Goal: Task Accomplishment & Management: Use online tool/utility

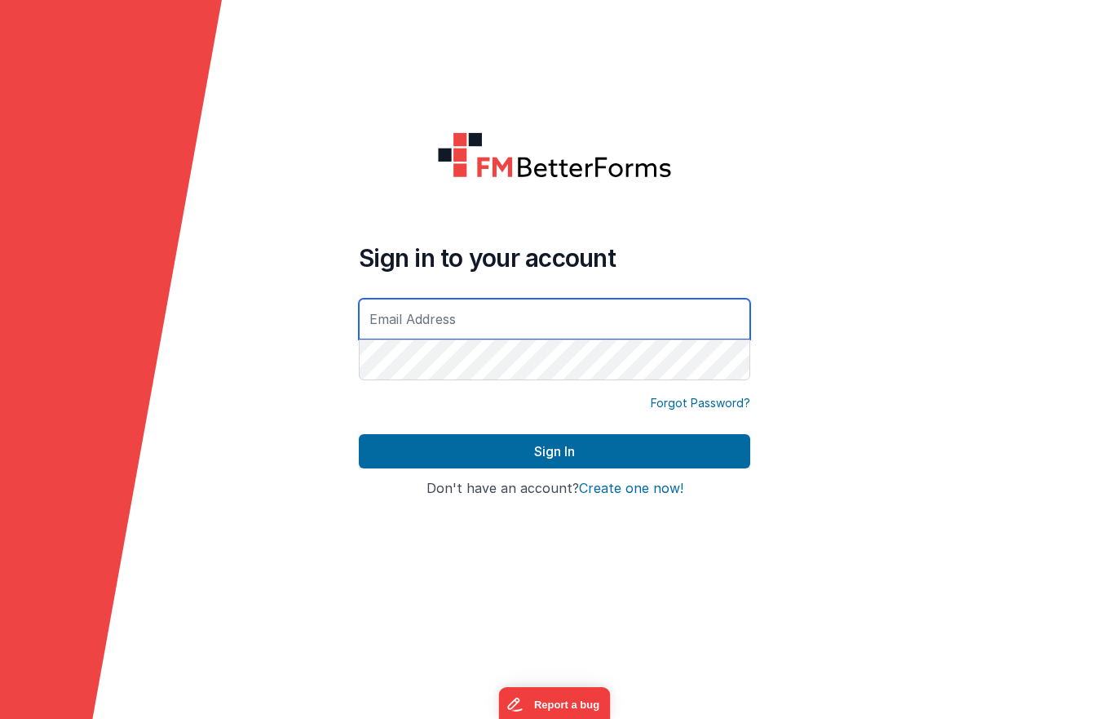
type input "[DOMAIN_NAME][EMAIL_ADDRESS][DOMAIN_NAME]"
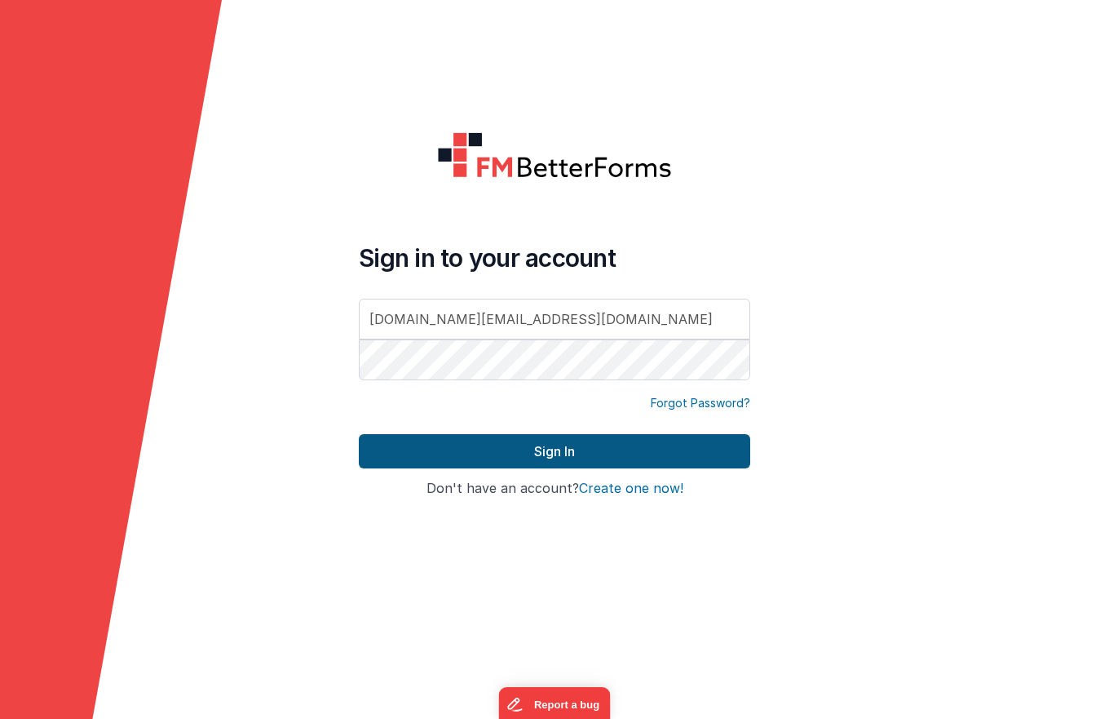
click at [541, 452] on button "Sign In" at bounding box center [555, 451] width 392 height 34
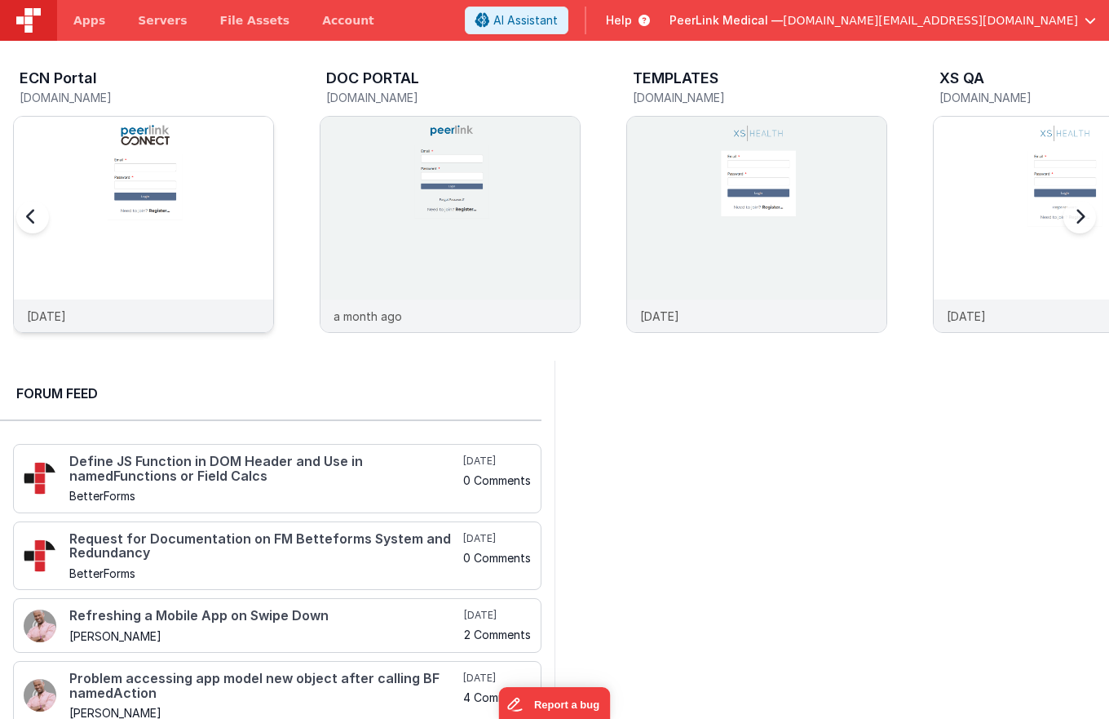
click at [196, 226] on img at bounding box center [143, 246] width 259 height 259
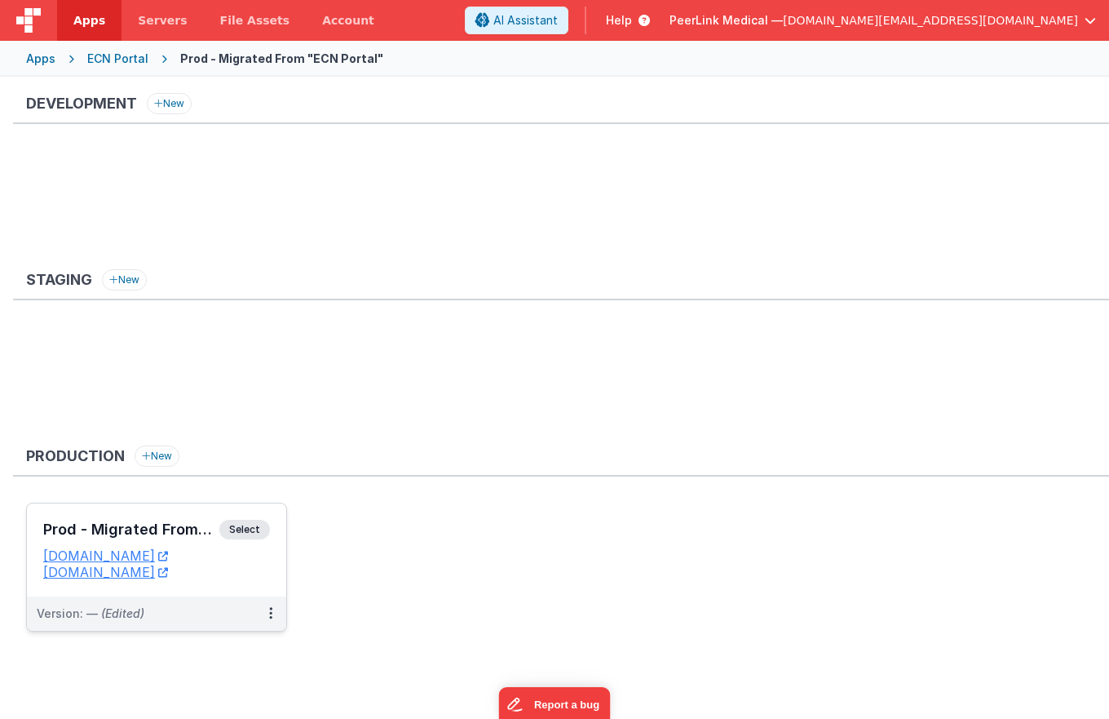
click at [253, 531] on span "Select" at bounding box center [244, 530] width 51 height 20
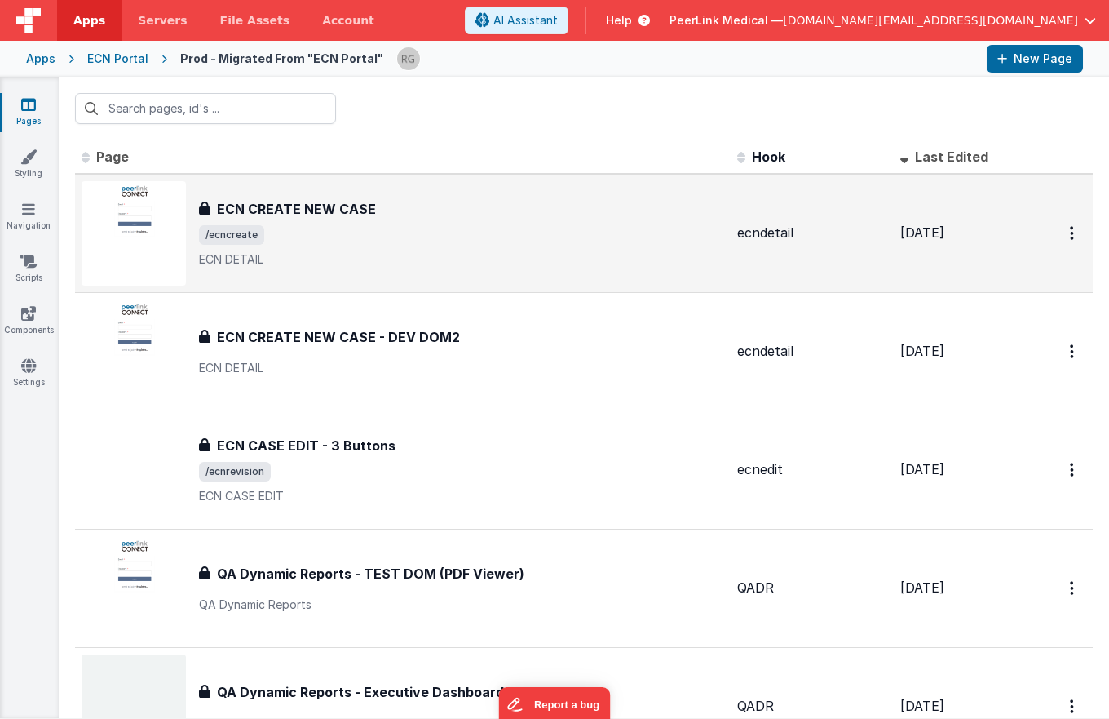
click at [312, 211] on h3 "ECN CREATE NEW CASE" at bounding box center [296, 209] width 159 height 20
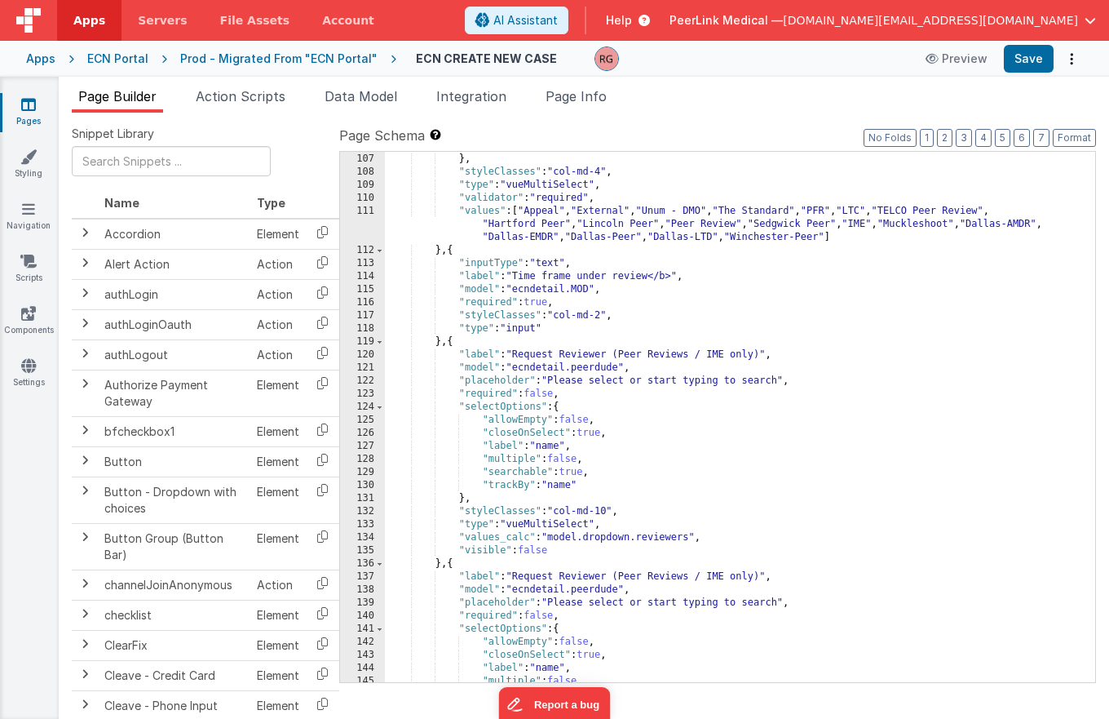
scroll to position [1387, 0]
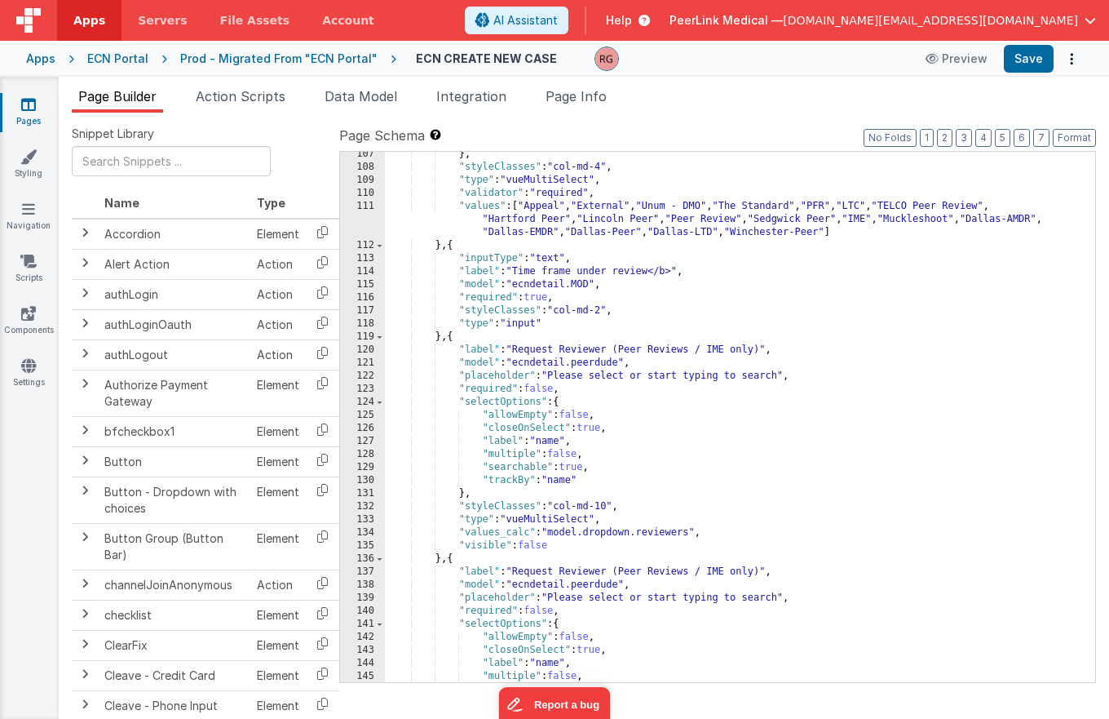
click at [542, 547] on div "} , "styleClasses" : "col-md-4" , "type" : "vueMultiSelect" , "validator" : "re…" at bounding box center [734, 426] width 698 height 556
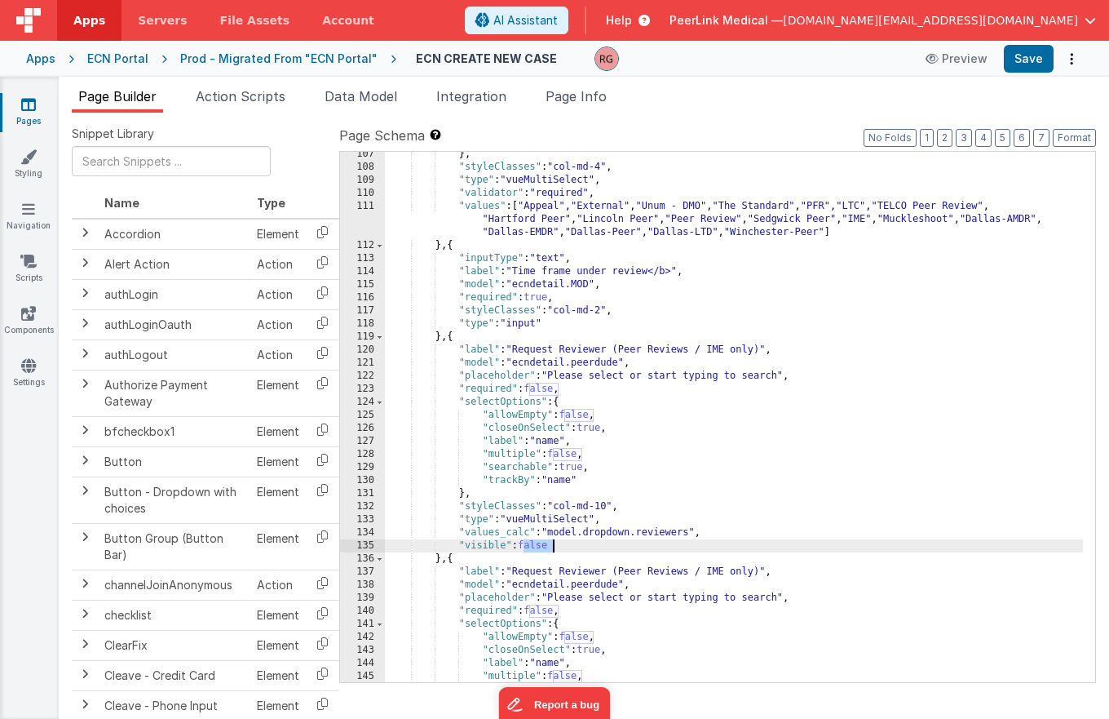
click at [542, 547] on div "} , "styleClasses" : "col-md-4" , "type" : "vueMultiSelect" , "validator" : "re…" at bounding box center [734, 426] width 698 height 556
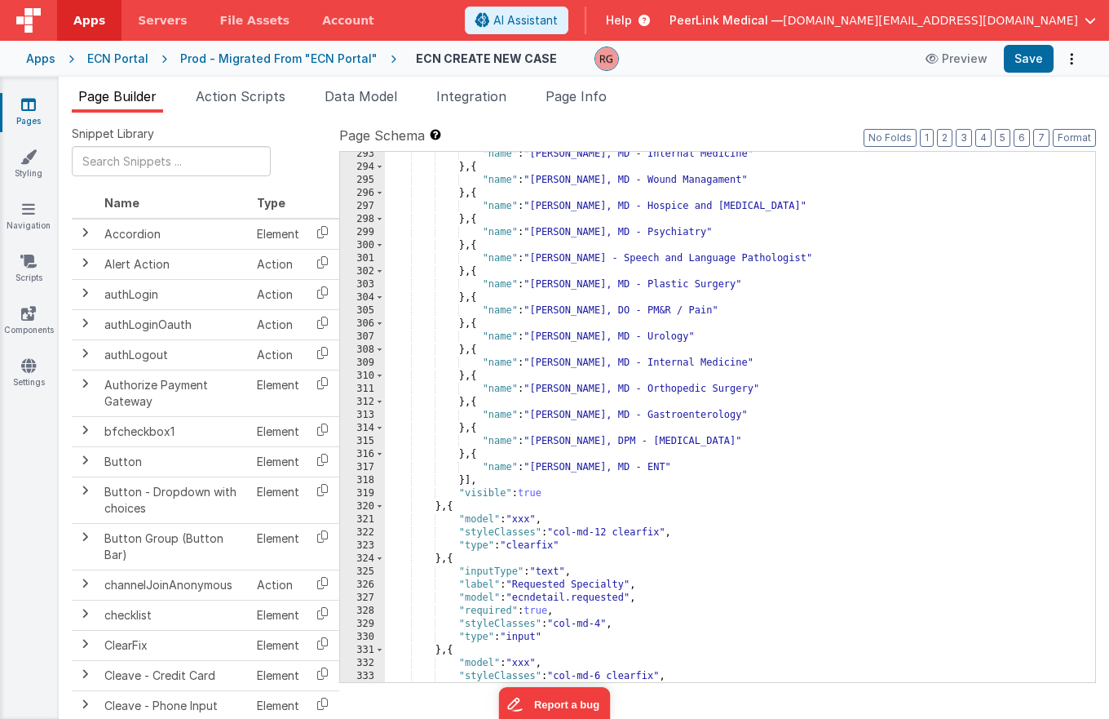
scroll to position [3841, 0]
click at [539, 493] on div ""name" : "[PERSON_NAME], MD - Internal Medicine" } , { "name" : "[PERSON_NAME],…" at bounding box center [734, 426] width 698 height 556
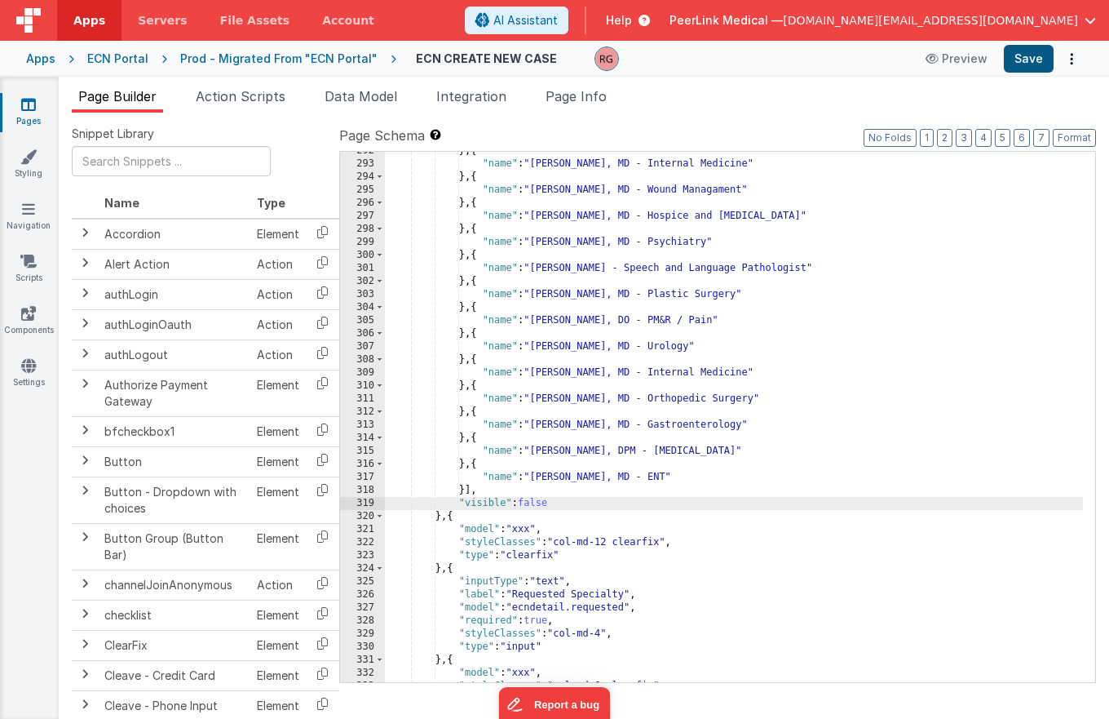
click at [1023, 58] on button "Save" at bounding box center [1029, 59] width 50 height 28
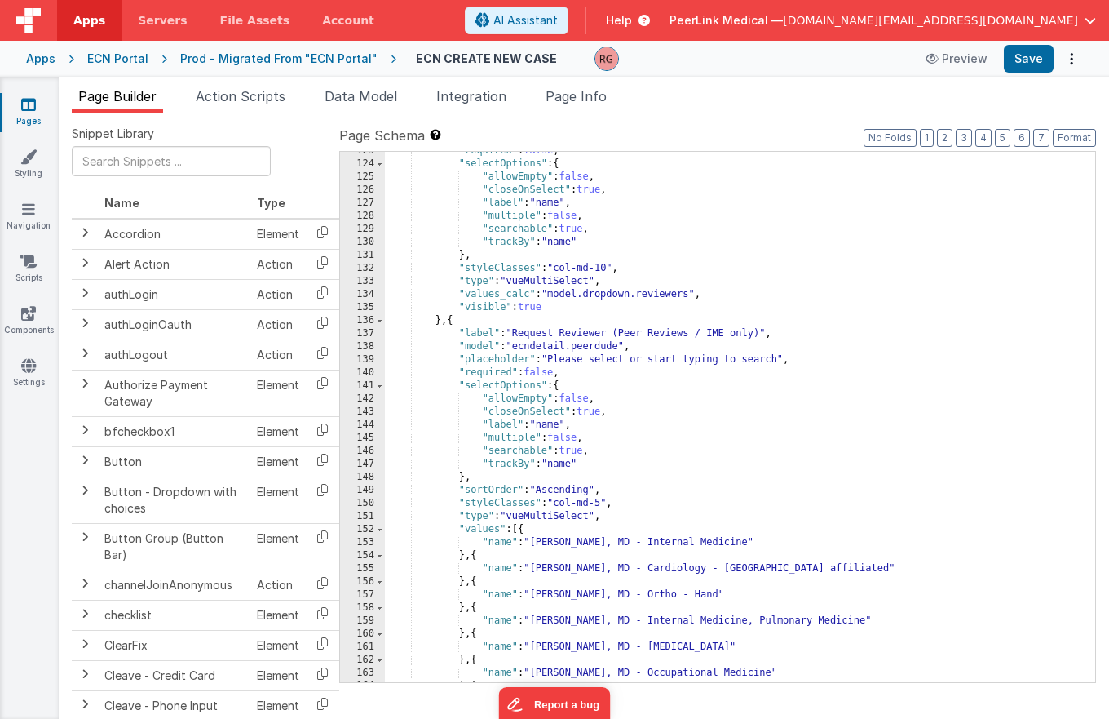
scroll to position [1392, 0]
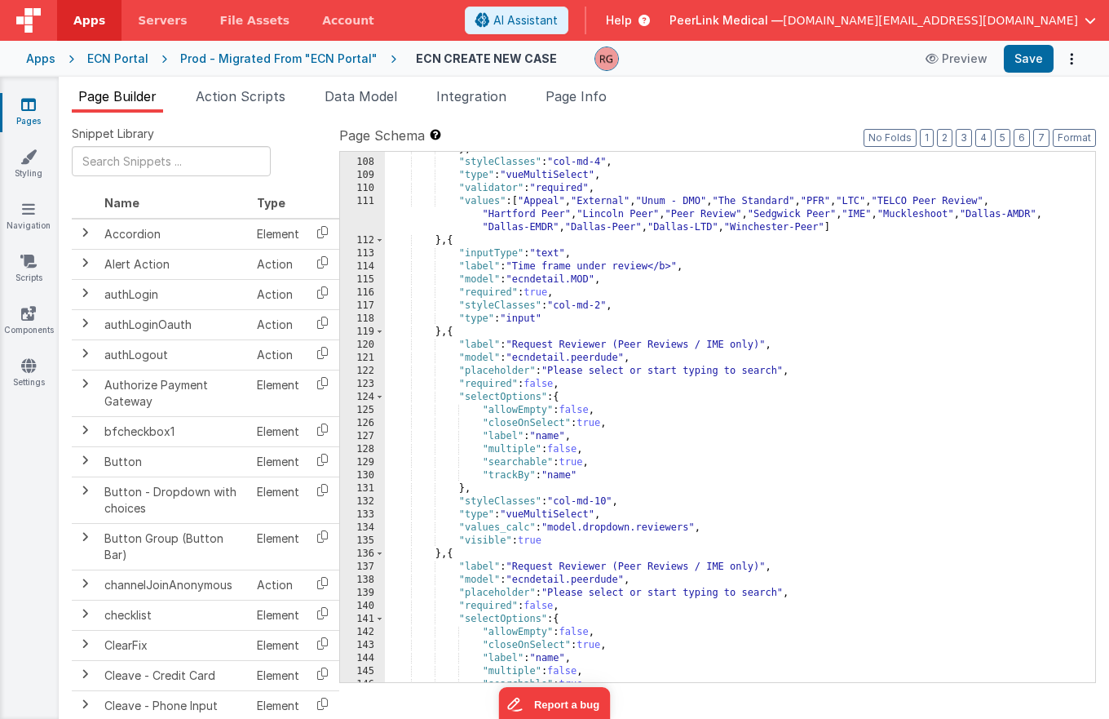
click at [298, 56] on div "Prod - Migrated From "ECN Portal"" at bounding box center [278, 59] width 197 height 16
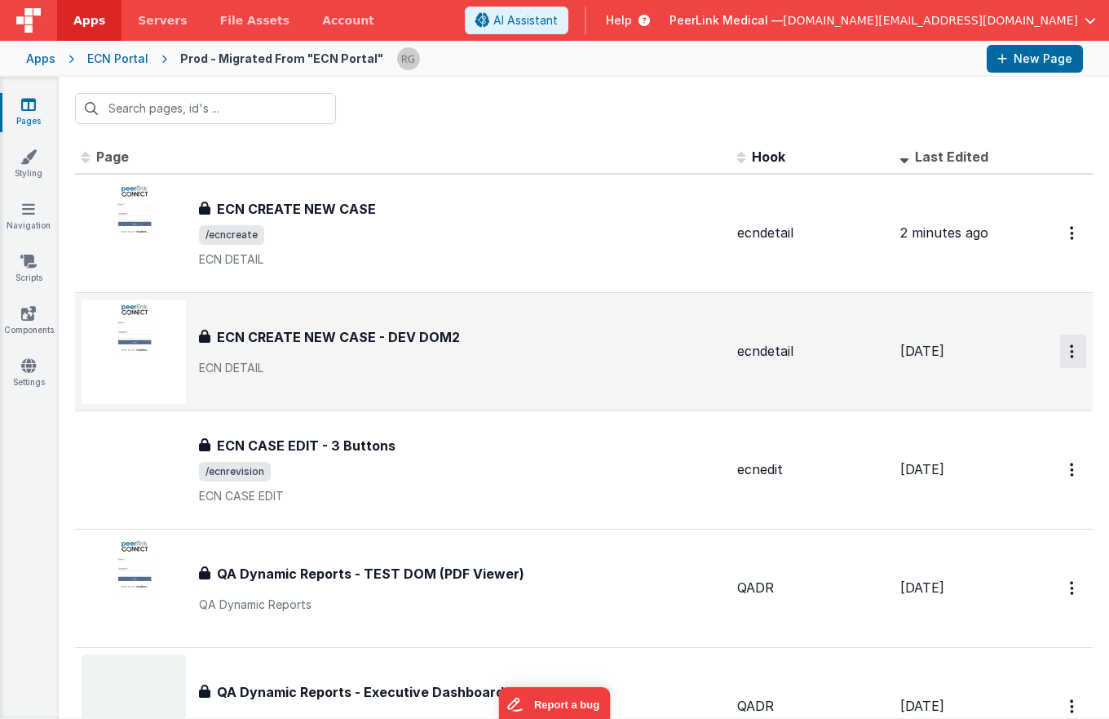
click at [1063, 250] on button "Options" at bounding box center [1073, 232] width 26 height 33
click at [1006, 450] on link "Delete" at bounding box center [1015, 449] width 144 height 29
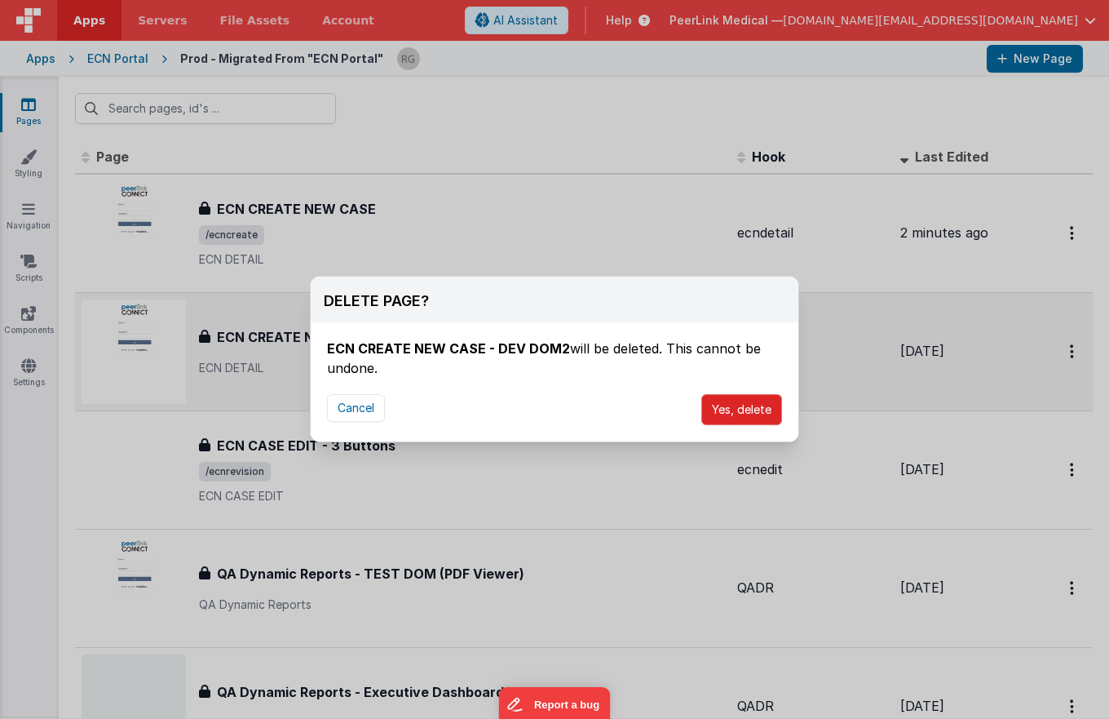
click at [726, 409] on button "Yes, delete" at bounding box center [741, 409] width 81 height 31
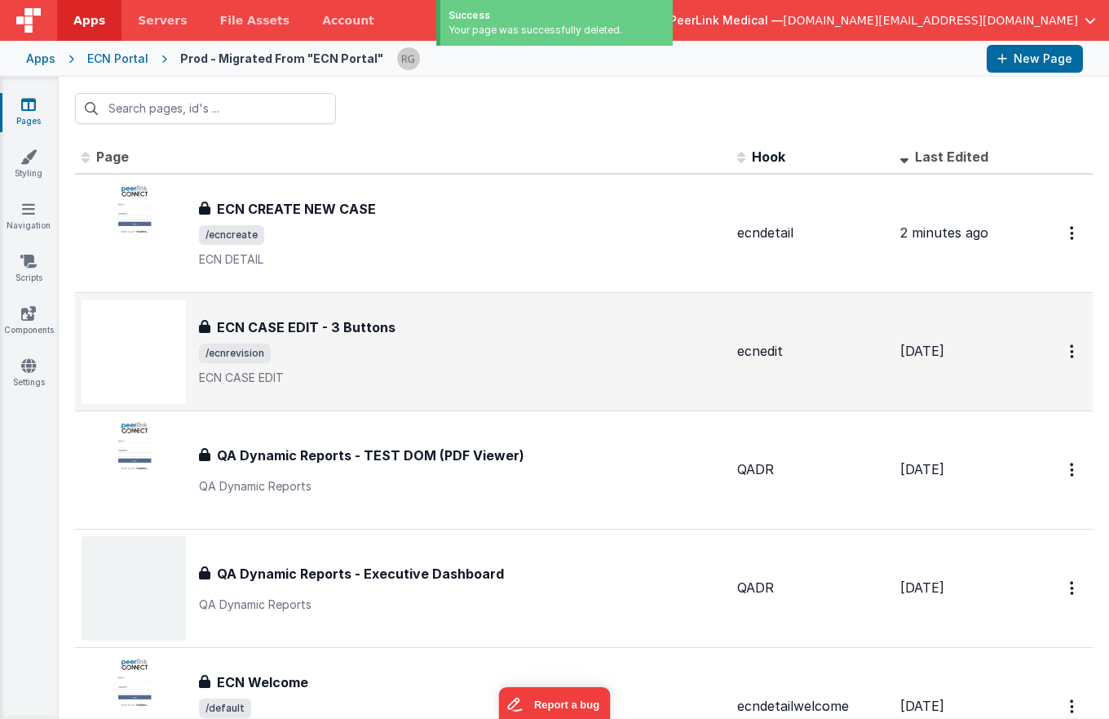
click at [117, 53] on div "ECN Portal" at bounding box center [117, 59] width 61 height 16
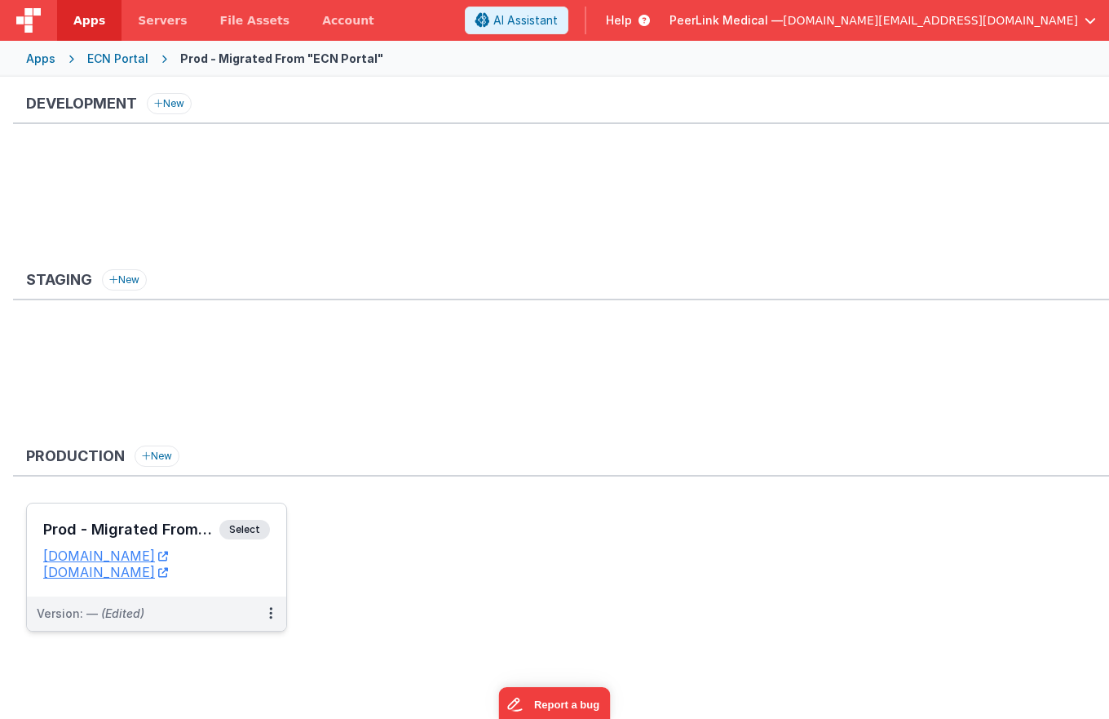
click at [250, 537] on span "Select" at bounding box center [244, 530] width 51 height 20
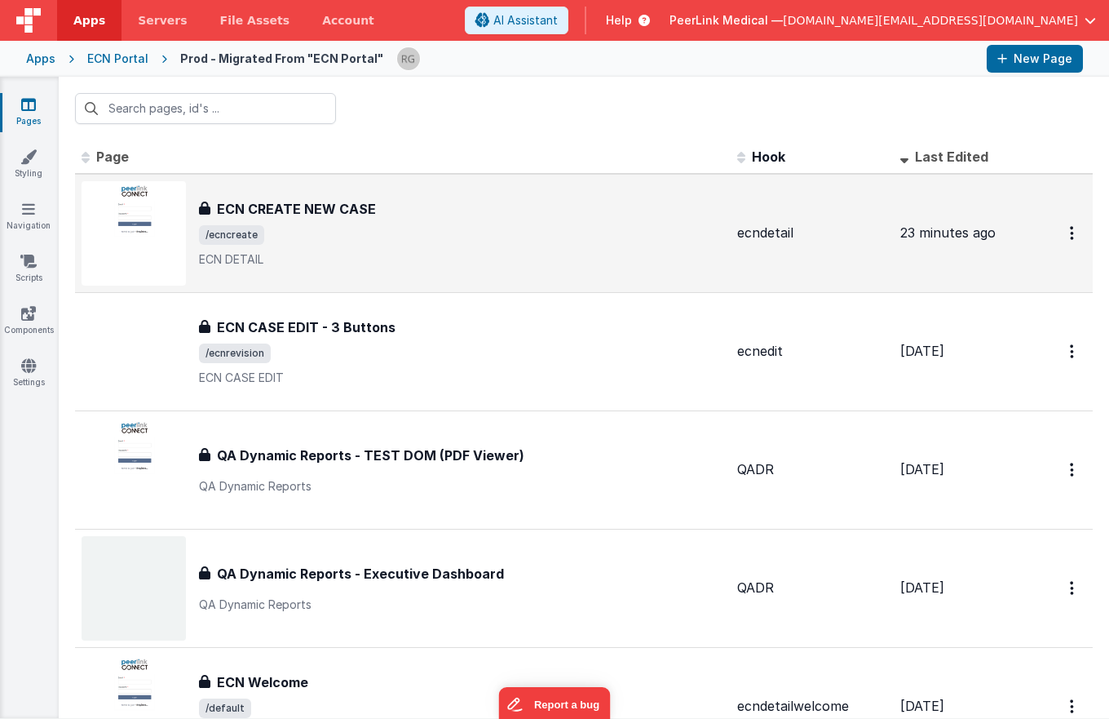
click at [303, 201] on h3 "ECN CREATE NEW CASE" at bounding box center [296, 209] width 159 height 20
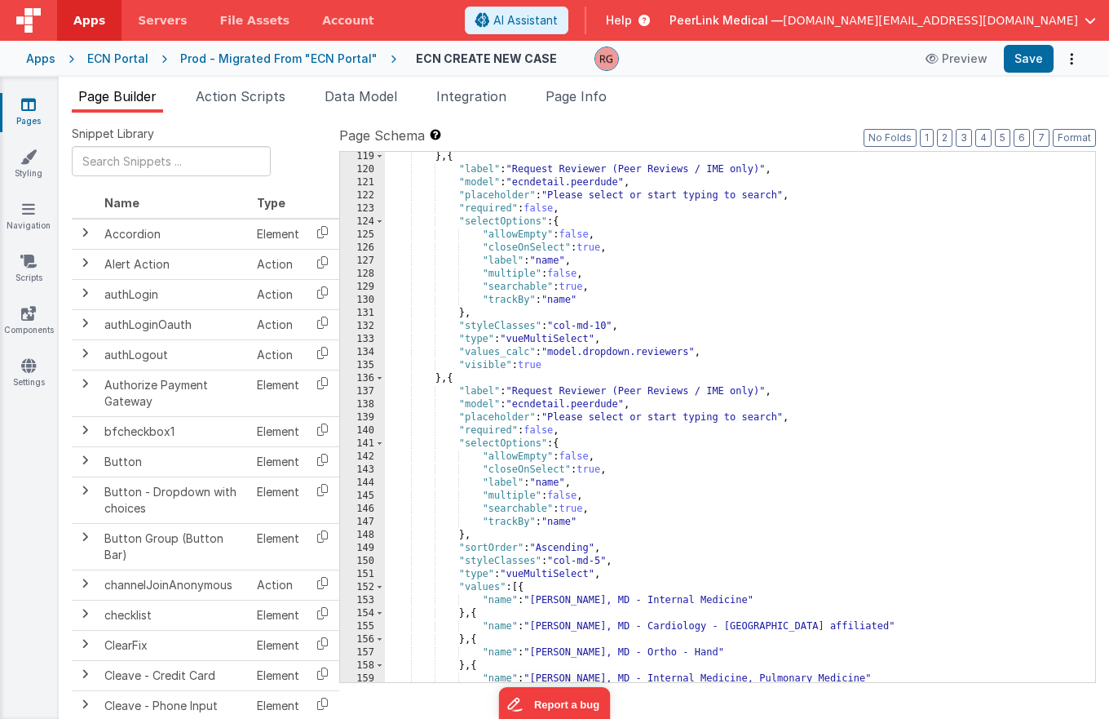
scroll to position [1520, 0]
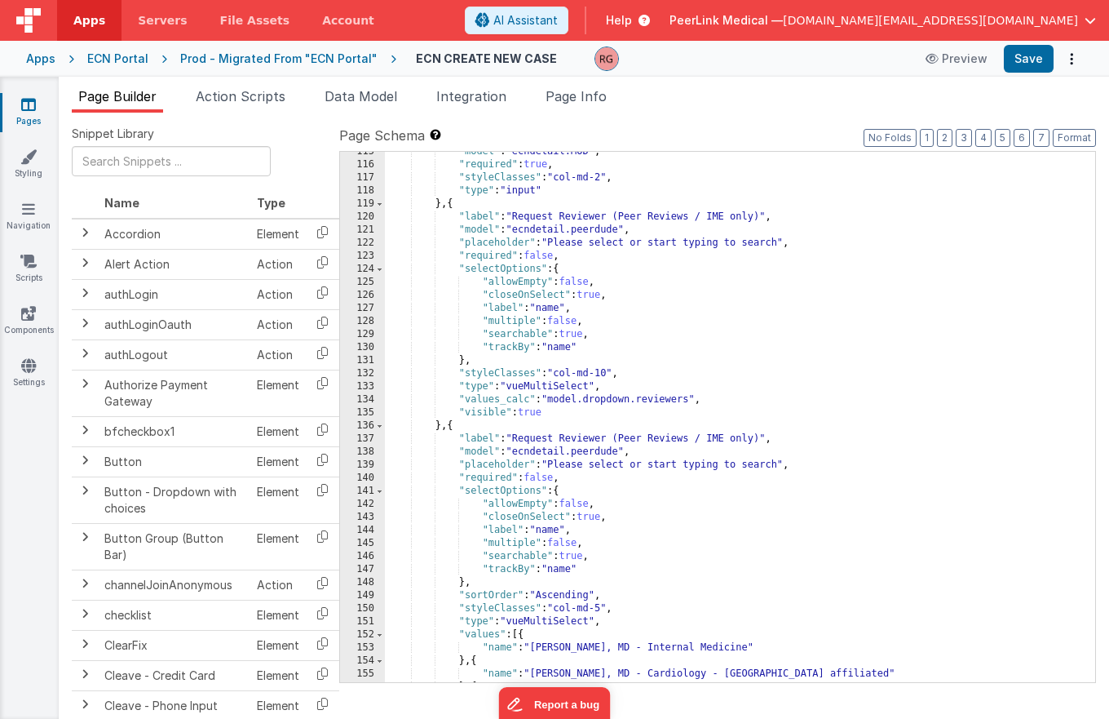
click at [454, 204] on div ""model" : "ecndetail.MOD" , "required" : true , "styleClasses" : "col-md-2" , "…" at bounding box center [734, 423] width 698 height 556
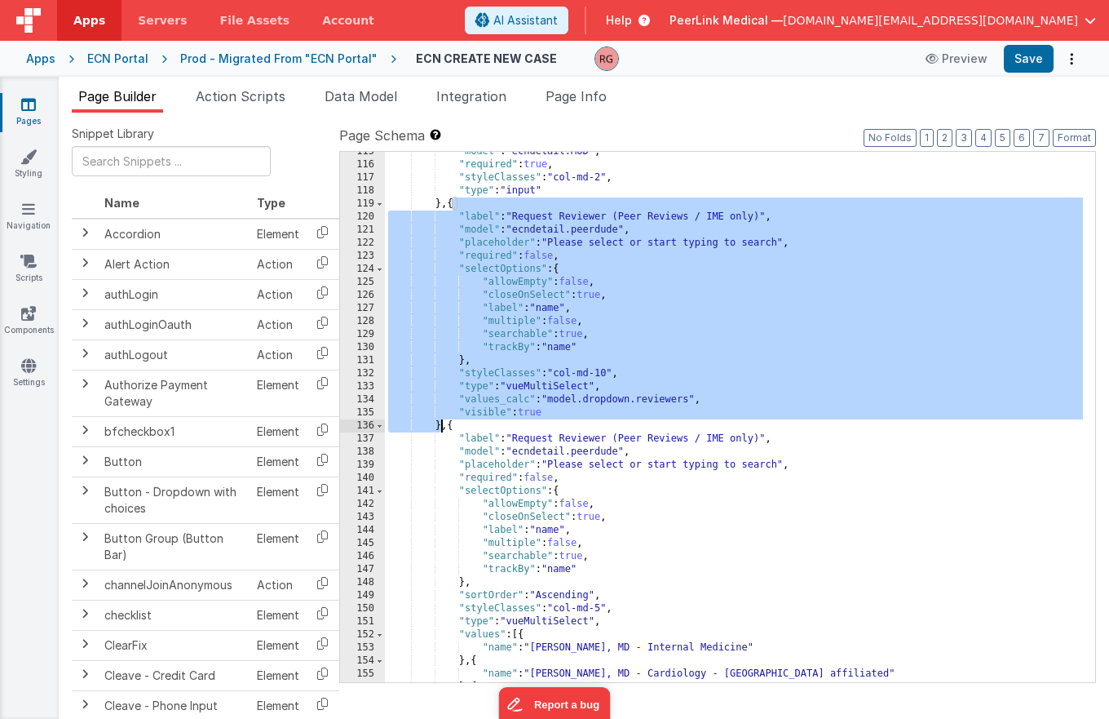
click at [281, 60] on div "Prod - Migrated From "ECN Portal"" at bounding box center [278, 59] width 197 height 16
